Goal: Transaction & Acquisition: Purchase product/service

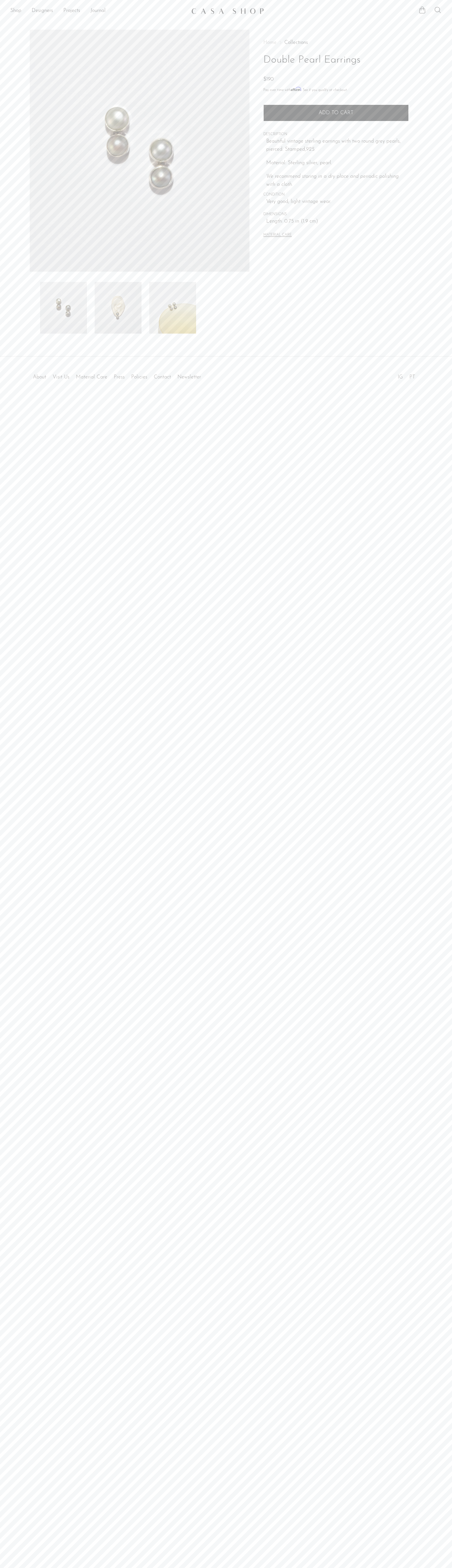
click at [336, 113] on span "Add to cart" at bounding box center [336, 113] width 35 height 5
click at [422, 10] on icon at bounding box center [422, 10] width 8 height 8
